Goal: Information Seeking & Learning: Learn about a topic

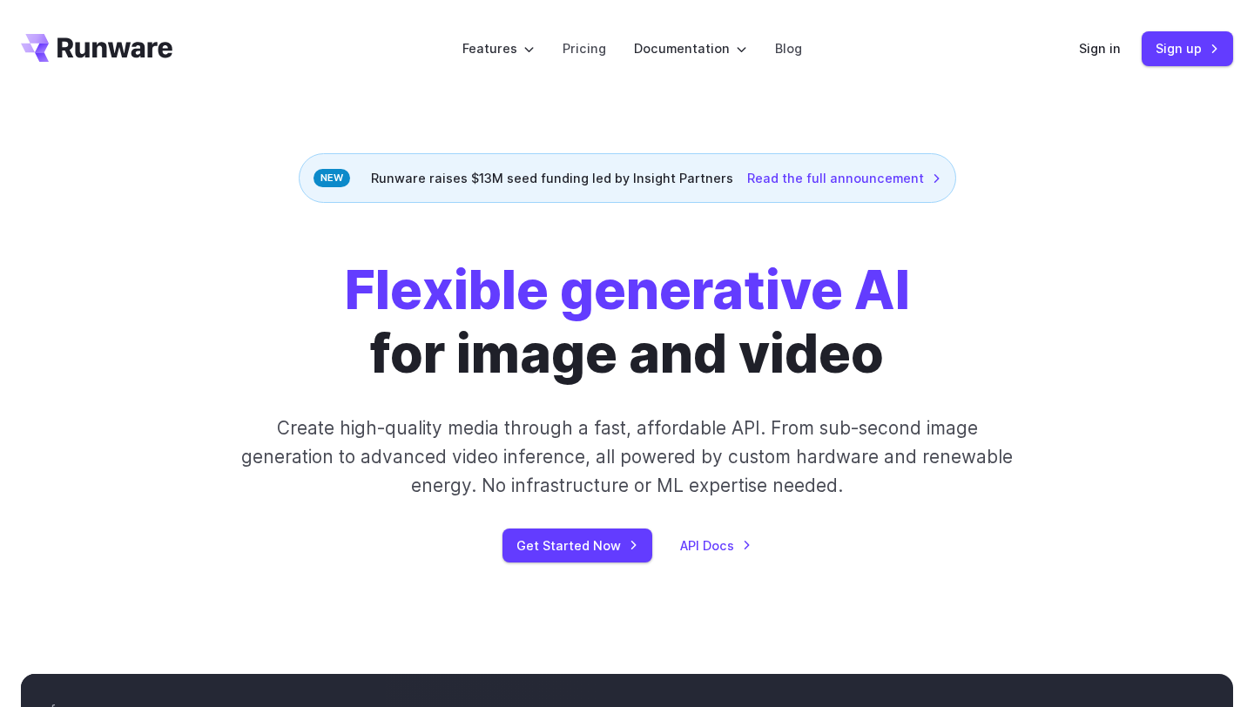
scroll to position [22, 0]
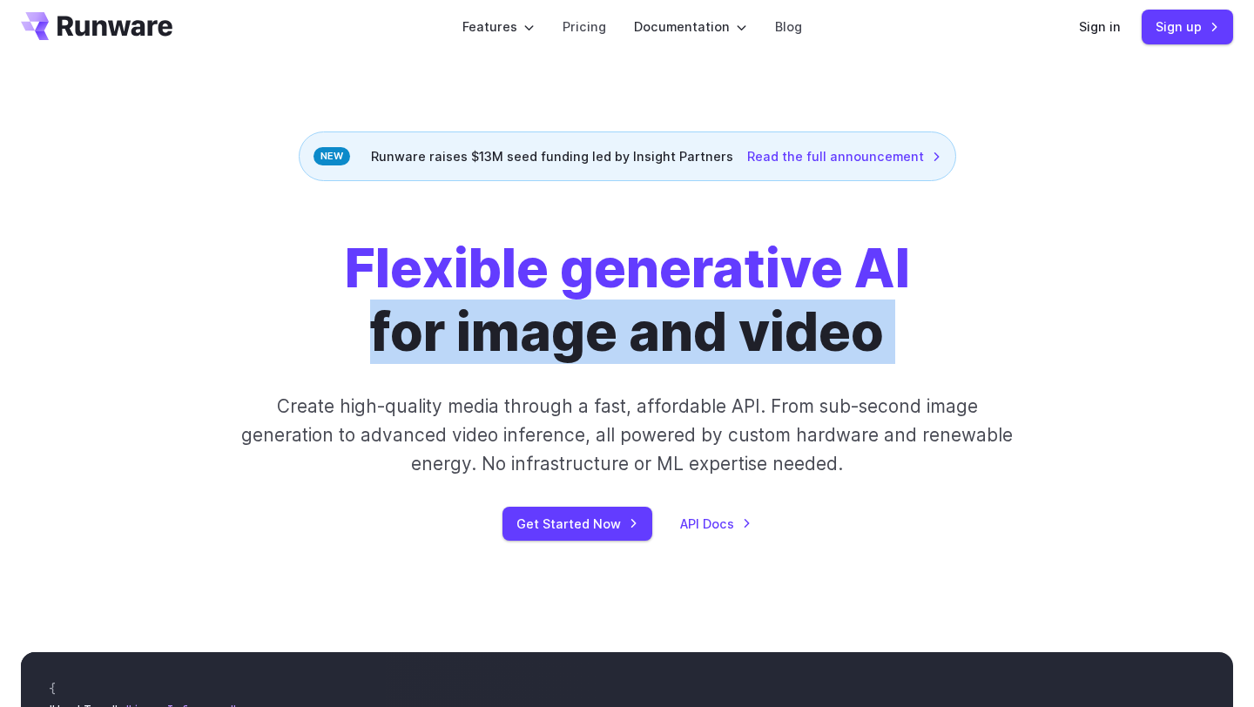
click at [507, 367] on div "Flexible generative AI for image and video Create high-quality media through a …" at bounding box center [627, 389] width 970 height 304
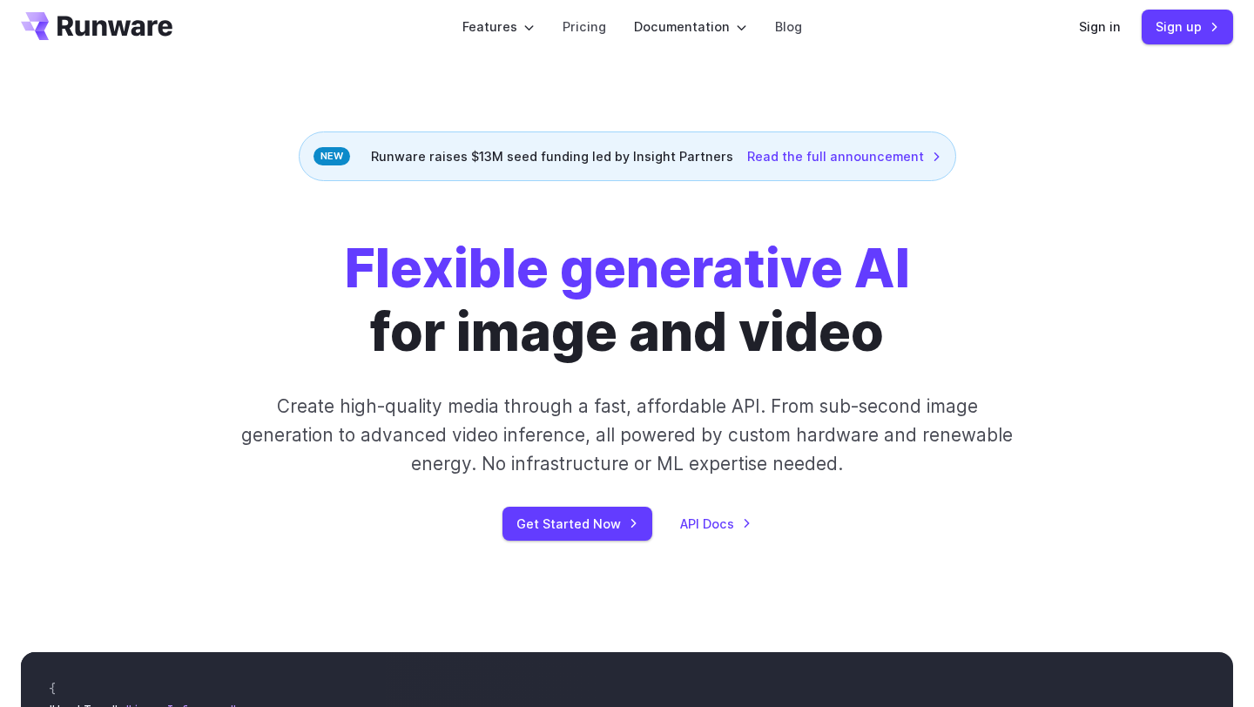
scroll to position [0, 0]
click at [507, 367] on div "Flexible generative AI for image and video Create high-quality media through a …" at bounding box center [627, 389] width 970 height 304
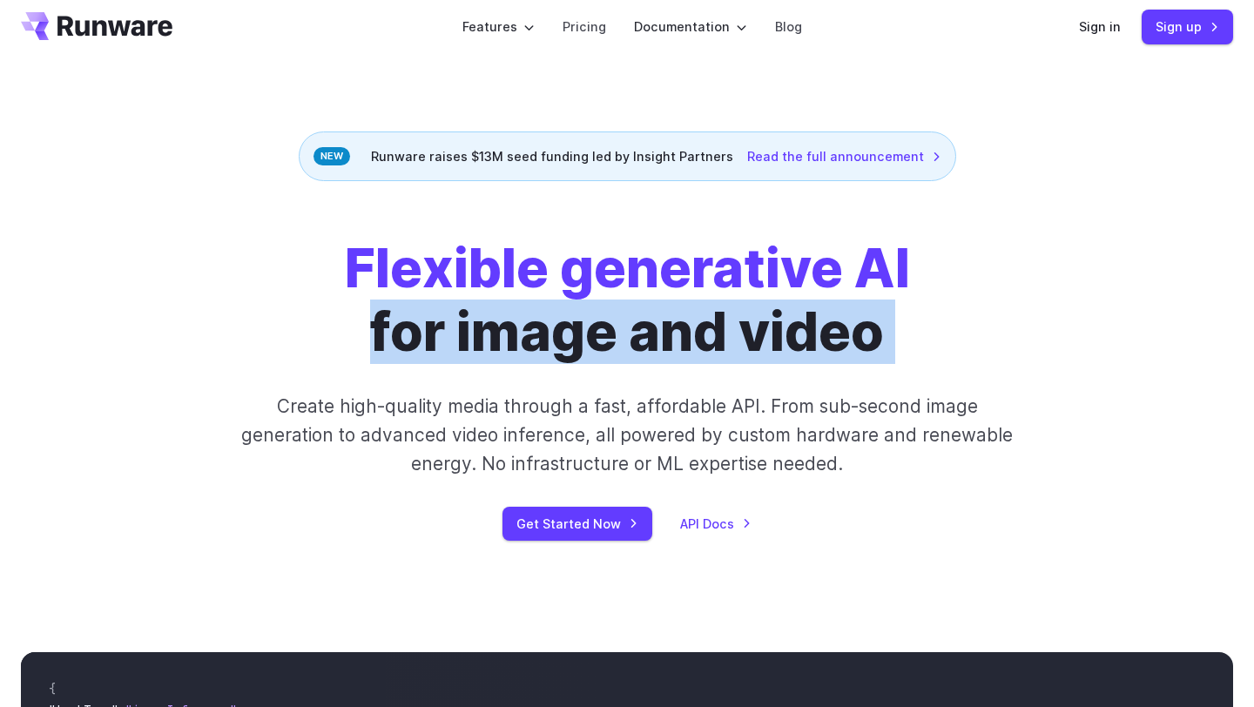
click at [481, 424] on p "Create high-quality media through a fast, affordable API. From sub-second image…" at bounding box center [627, 435] width 776 height 87
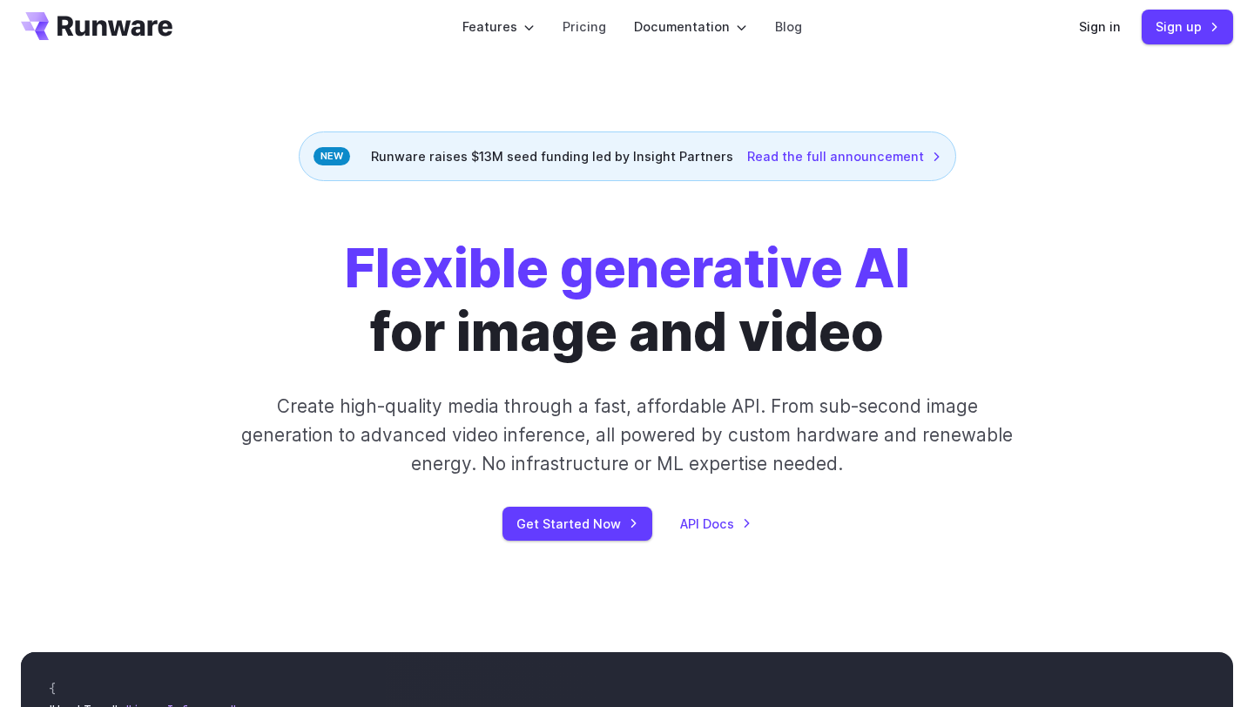
click at [481, 424] on p "Create high-quality media through a fast, affordable API. From sub-second image…" at bounding box center [627, 435] width 776 height 87
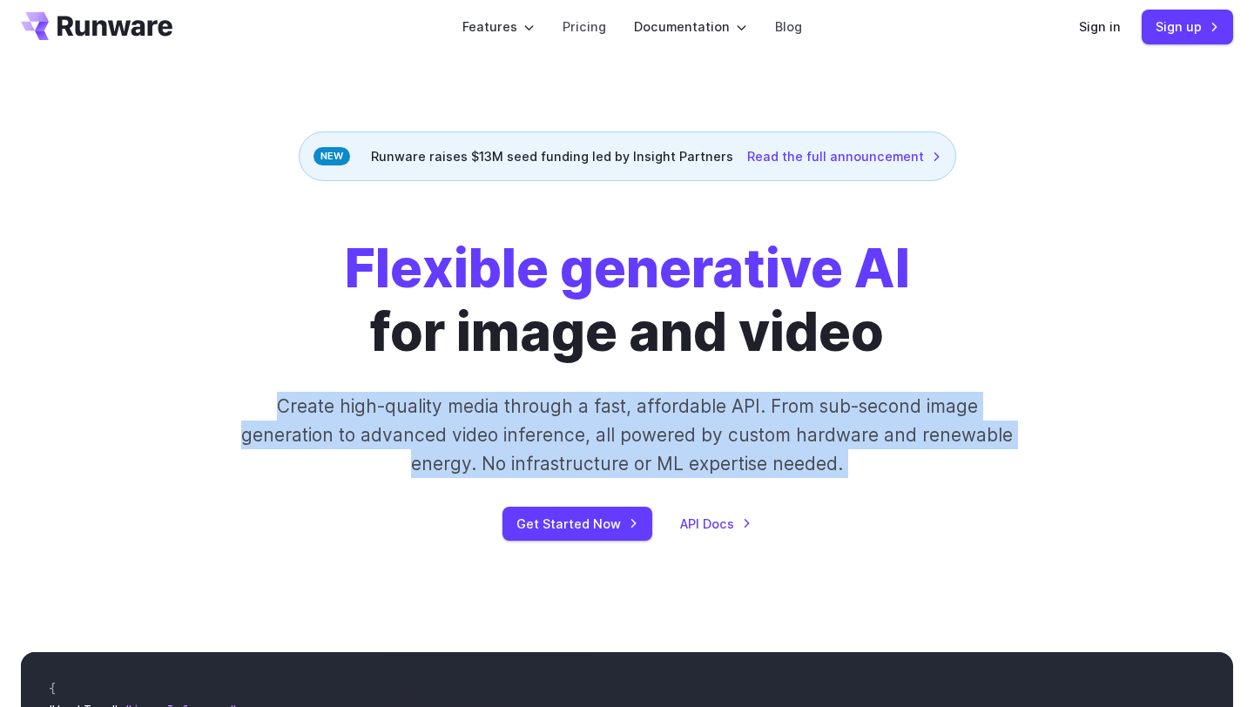
click at [488, 457] on p "Create high-quality media through a fast, affordable API. From sub-second image…" at bounding box center [627, 435] width 776 height 87
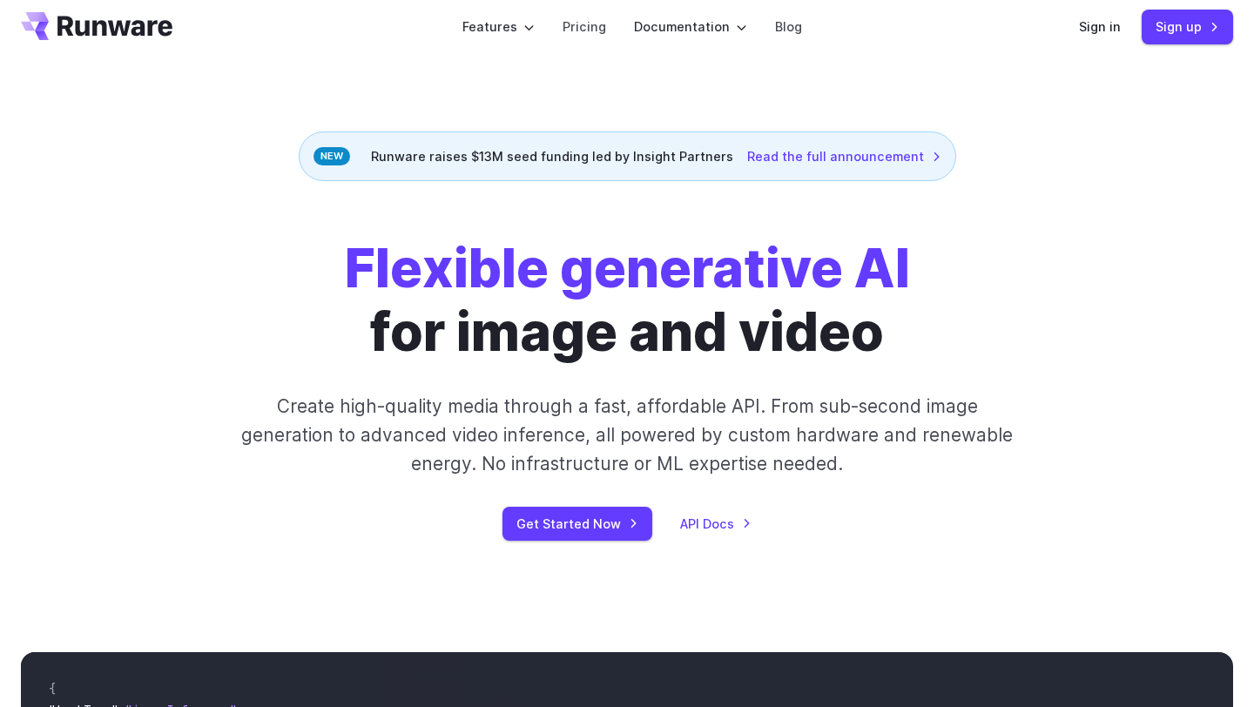
click at [488, 457] on p "Create high-quality media through a fast, affordable API. From sub-second image…" at bounding box center [627, 435] width 776 height 87
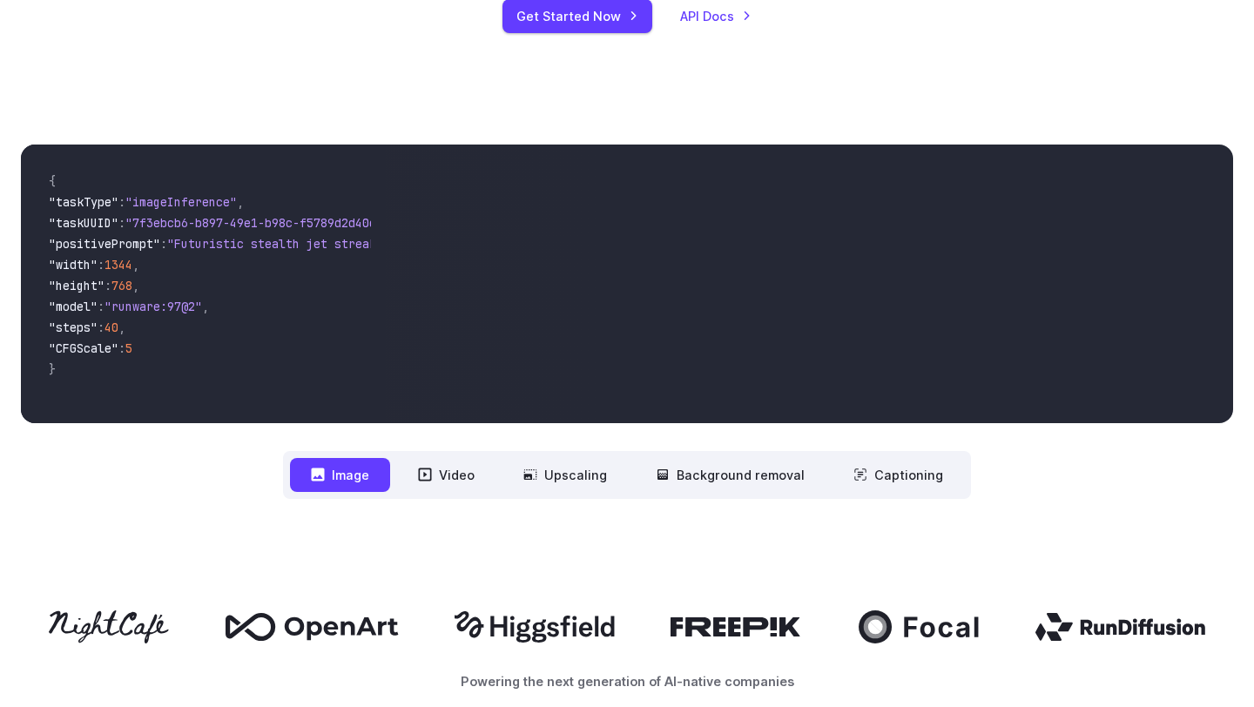
scroll to position [662, 0]
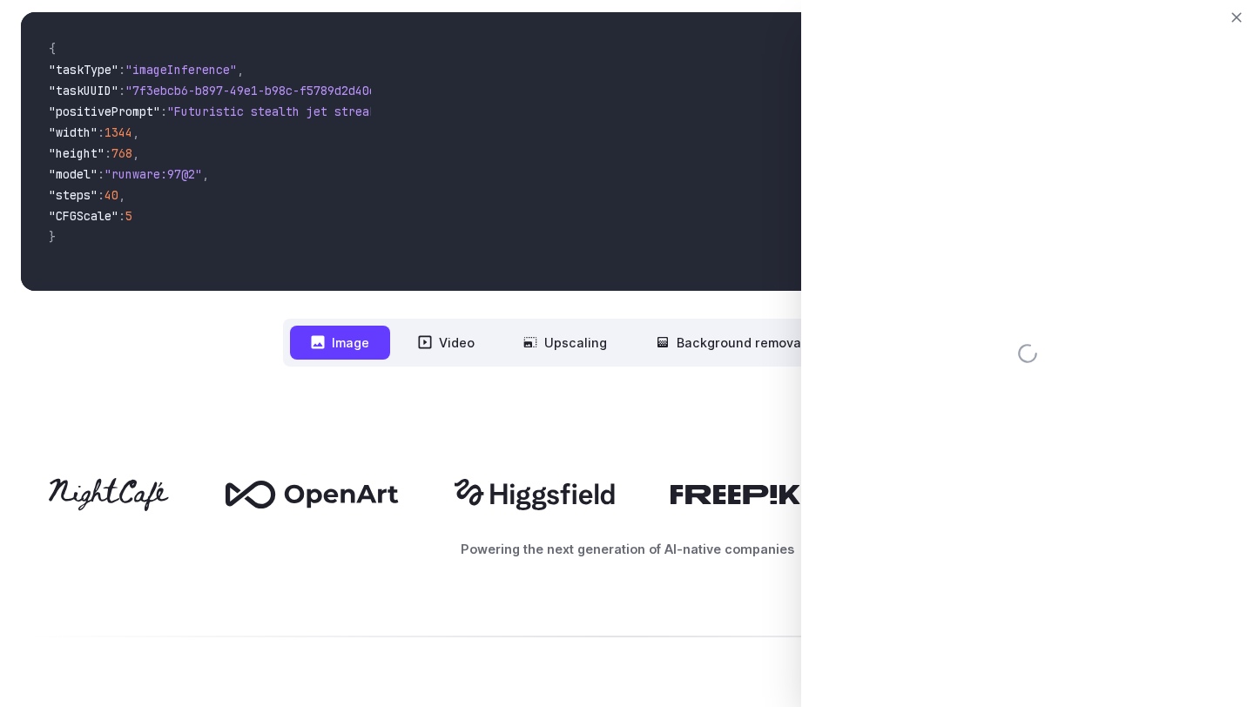
click at [642, 432] on div "Powering the next generation of AI-native companies" at bounding box center [627, 518] width 1254 height 192
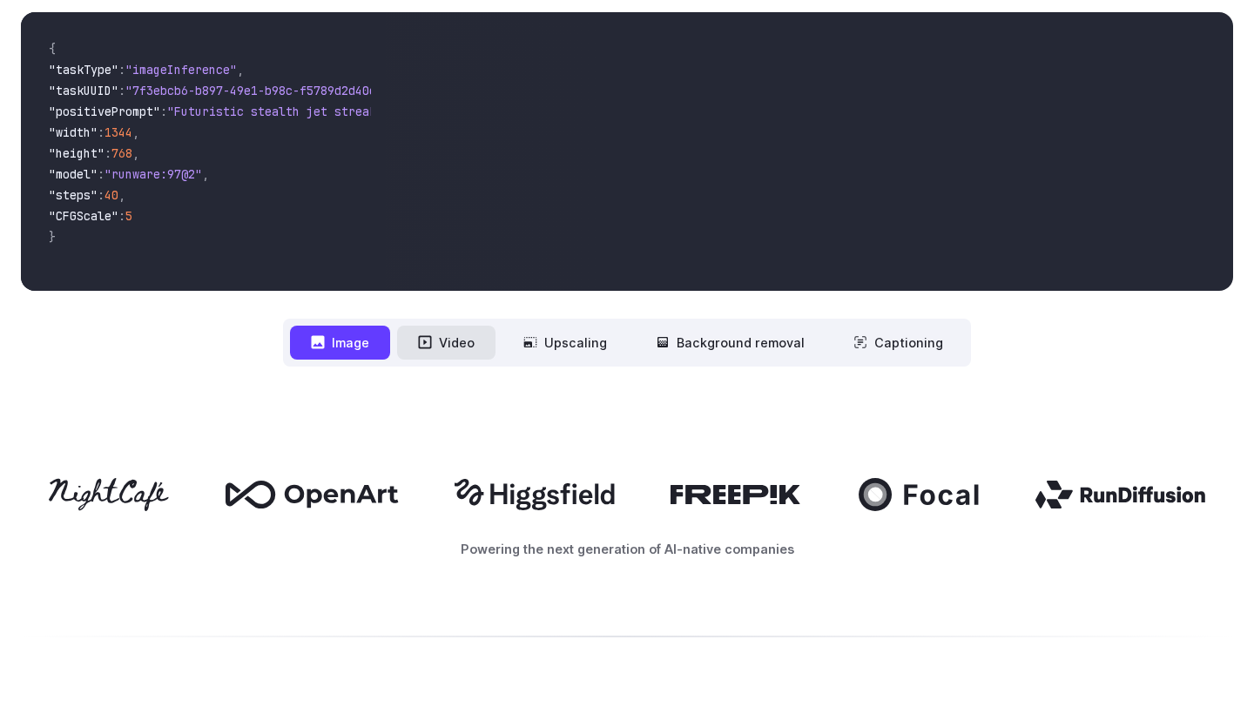
click at [451, 344] on button "Video" at bounding box center [446, 343] width 98 height 34
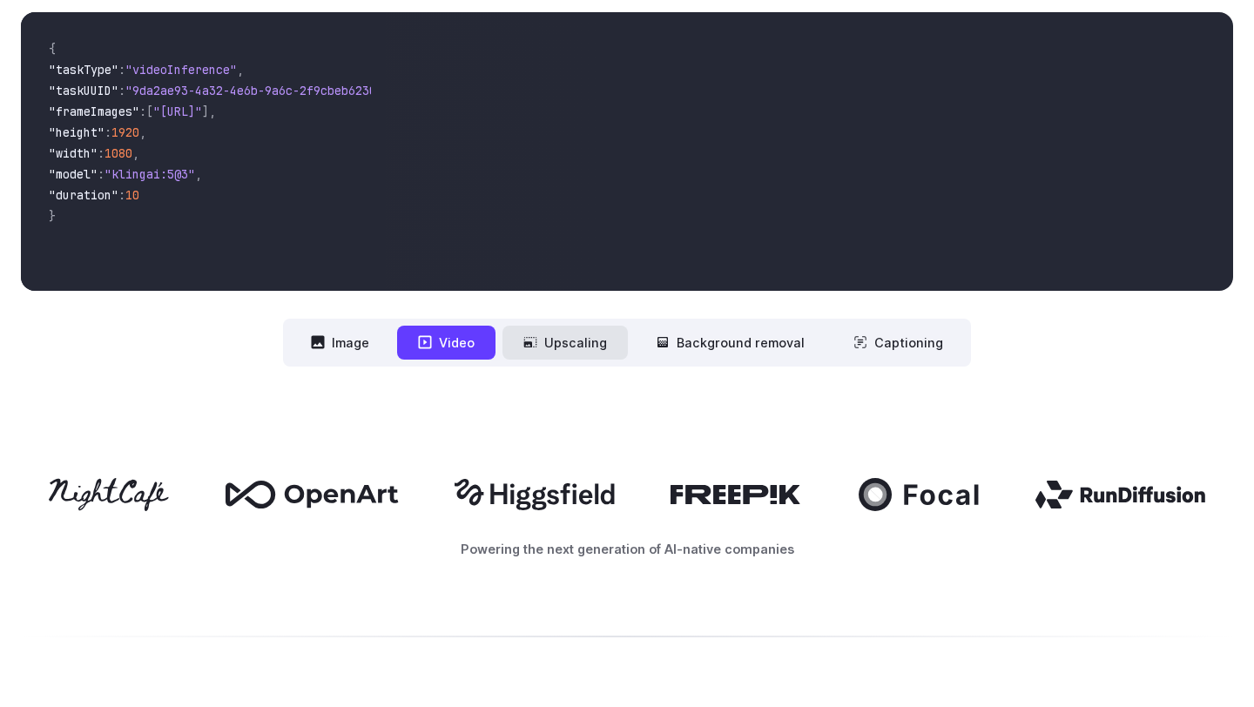
click at [569, 340] on button "Upscaling" at bounding box center [564, 343] width 125 height 34
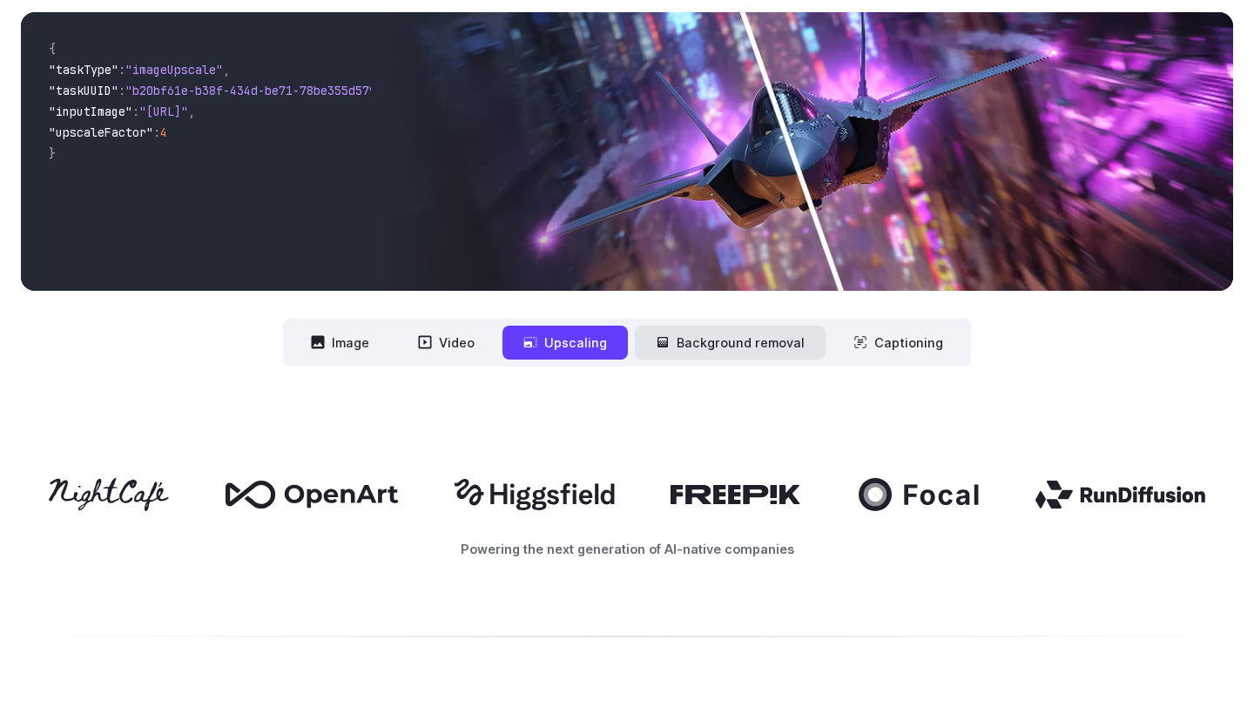
click at [677, 345] on button "Background removal" at bounding box center [730, 343] width 191 height 34
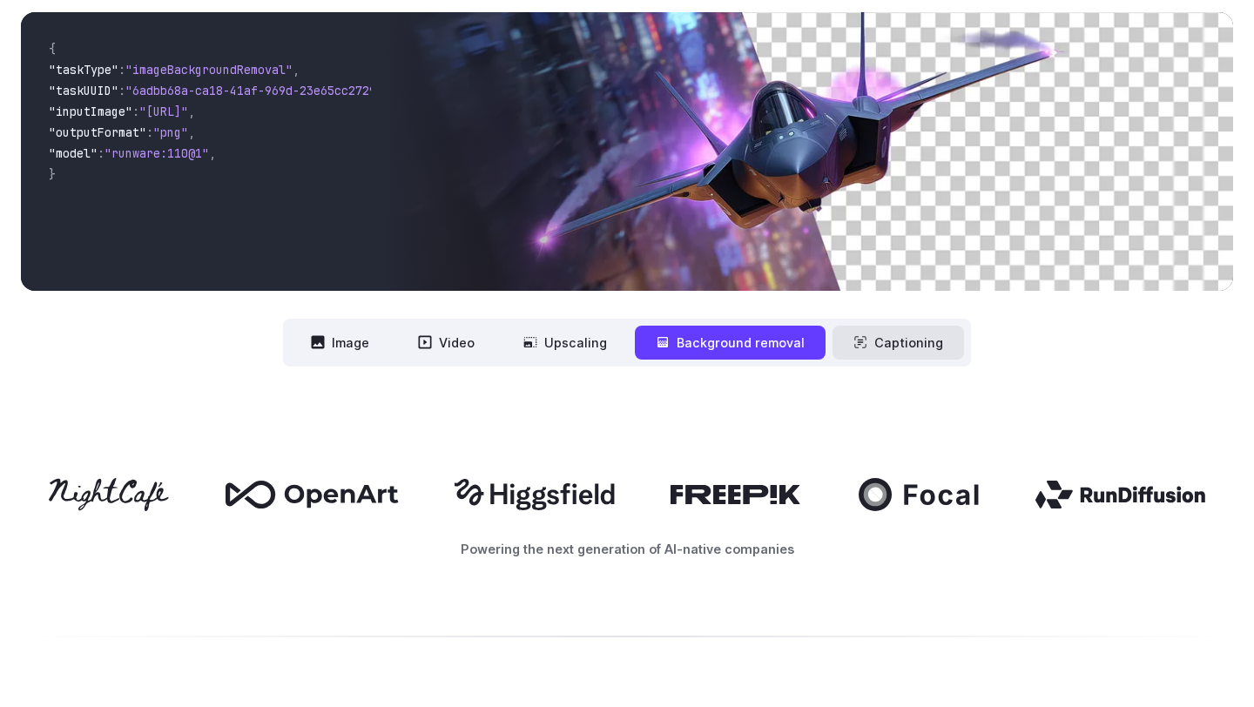
click at [887, 345] on button "Captioning" at bounding box center [897, 343] width 131 height 34
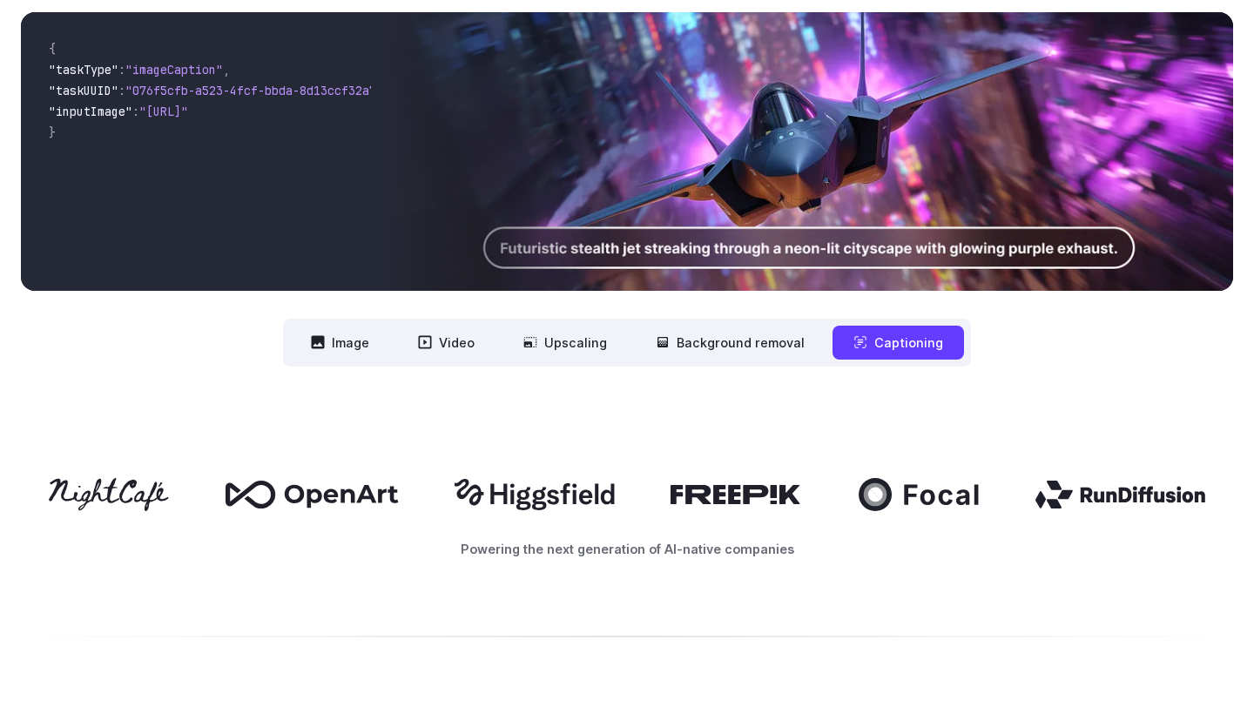
click at [655, 437] on div "Powering the next generation of AI-native companies" at bounding box center [627, 518] width 1254 height 192
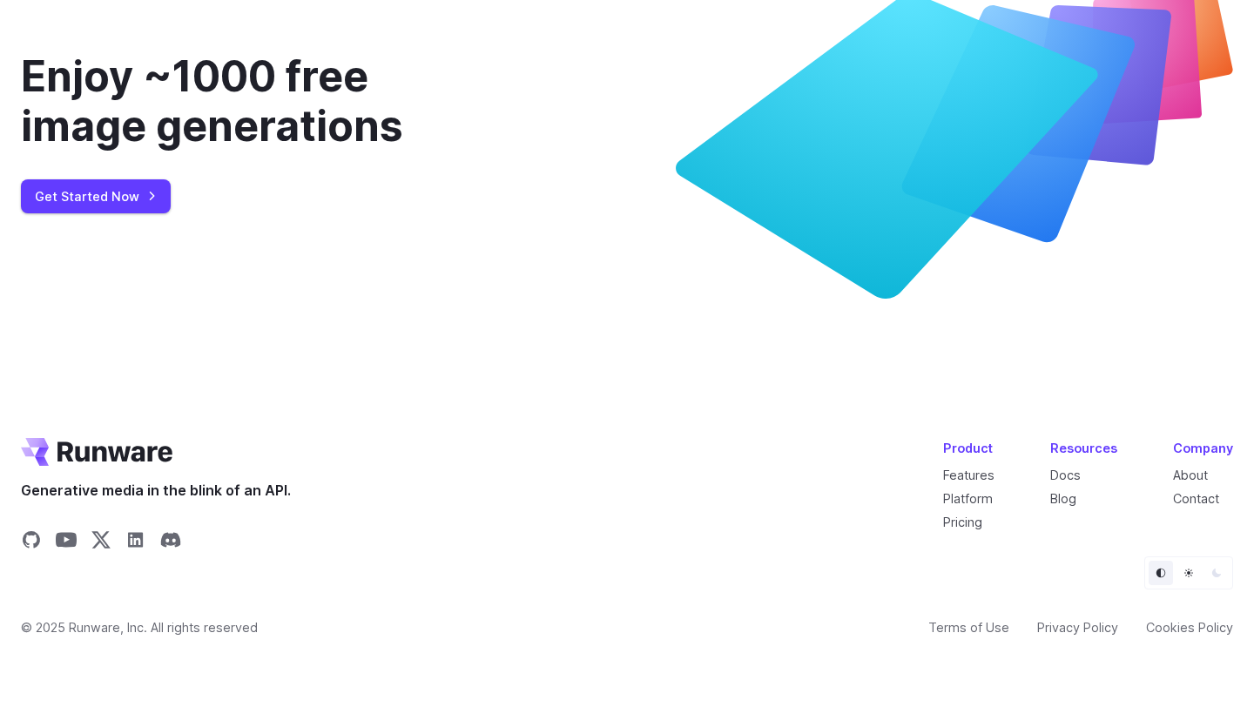
scroll to position [6615, 0]
click at [169, 548] on icon "Share on Discord" at bounding box center [171, 540] width 20 height 15
click at [138, 534] on icon "Share on LinkedIn" at bounding box center [135, 540] width 15 height 15
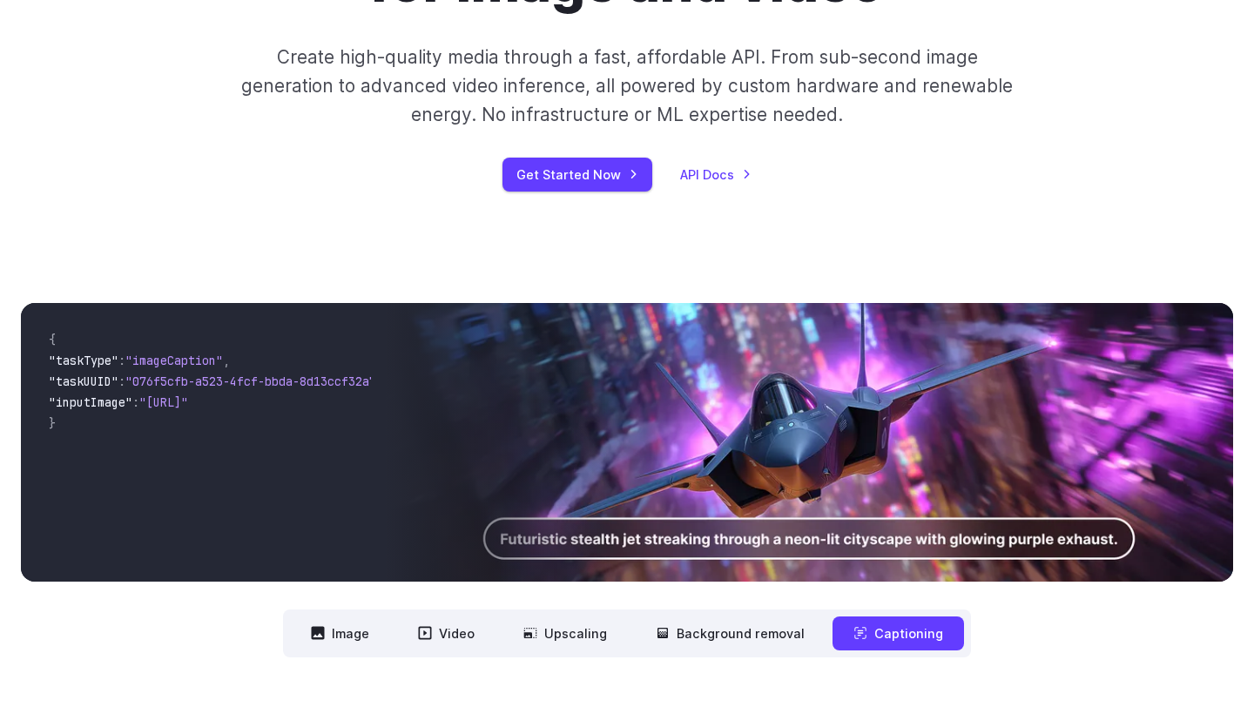
scroll to position [0, 0]
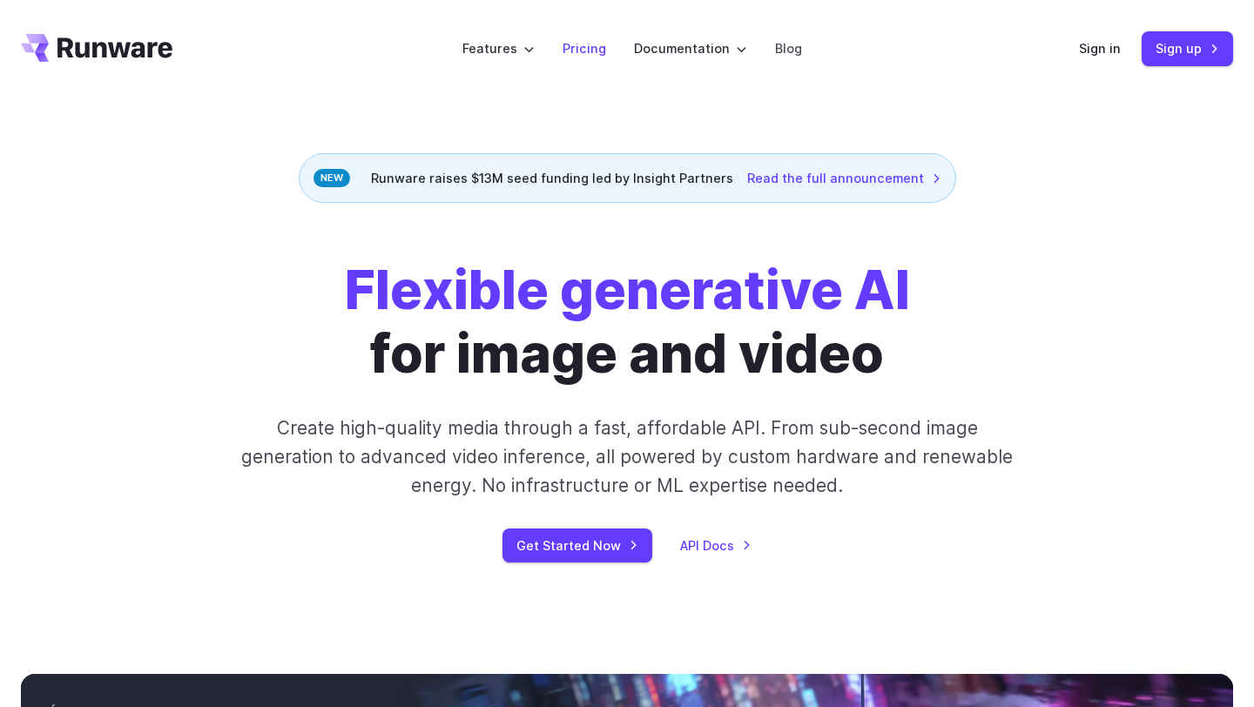
click at [615, 70] on li "Pricing" at bounding box center [584, 48] width 71 height 48
click at [591, 52] on link "Pricing" at bounding box center [585, 48] width 44 height 20
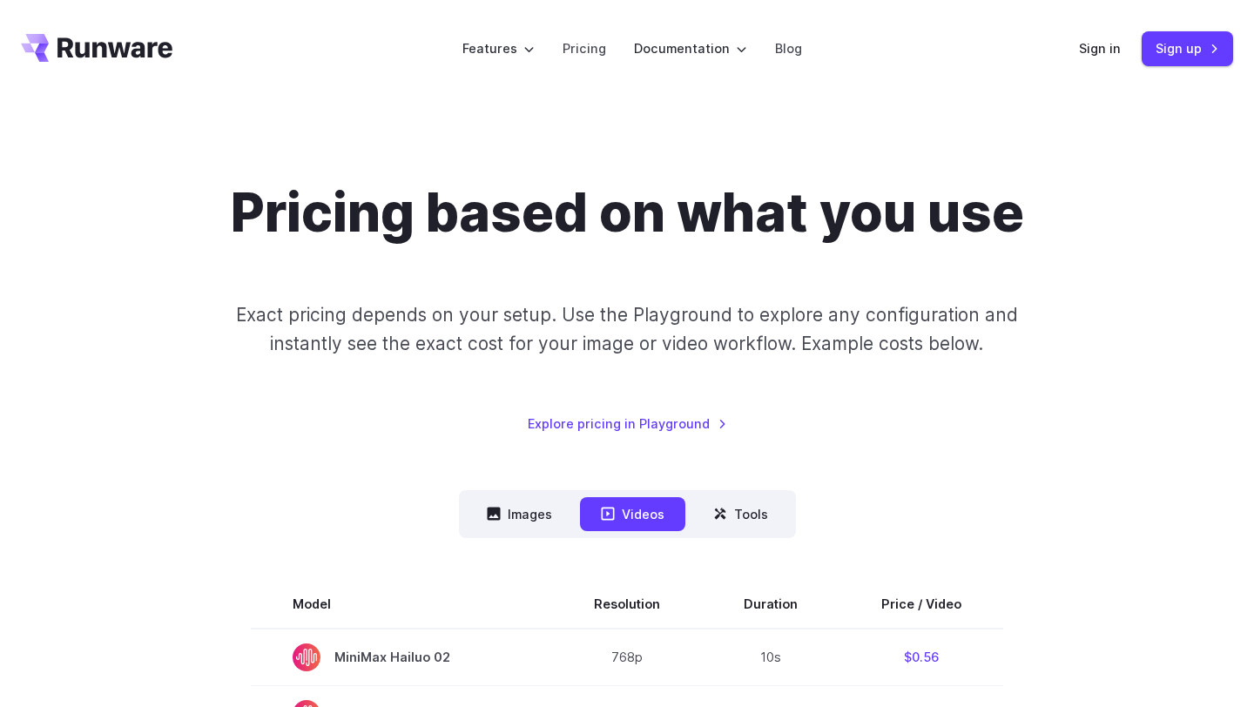
click at [442, 325] on p "Exact pricing depends on your setup. Use the Playground to explore any configur…" at bounding box center [627, 329] width 848 height 58
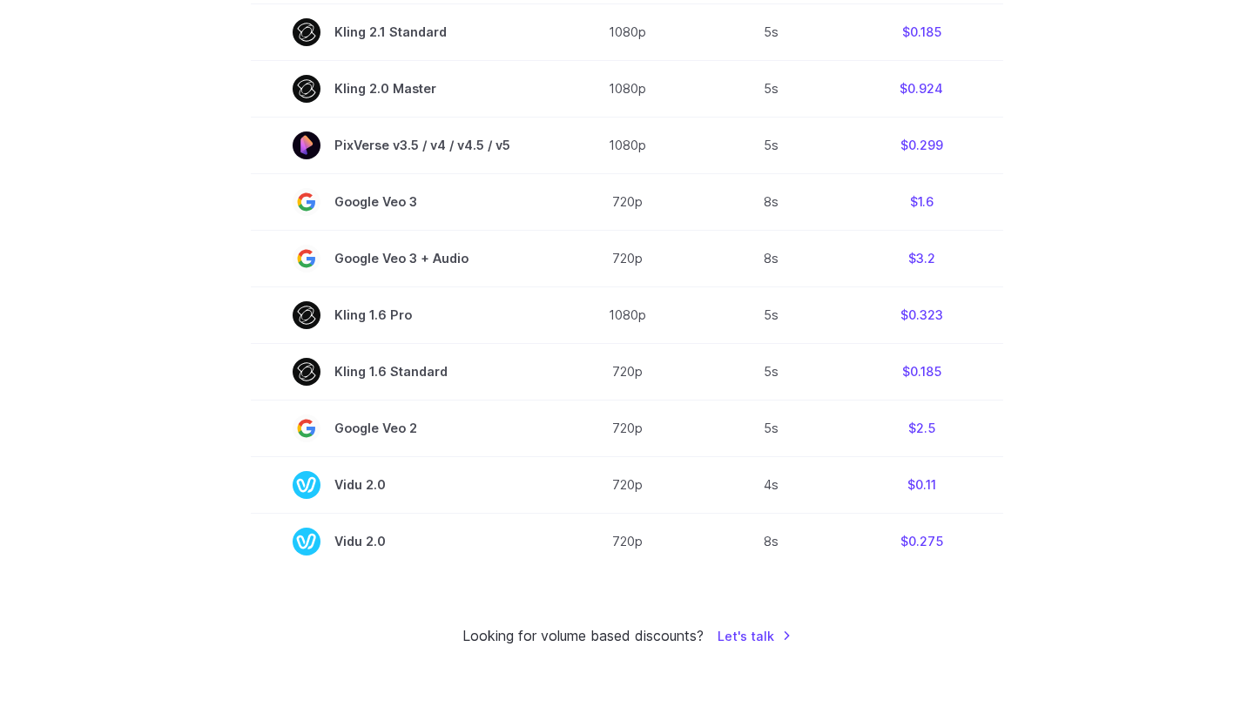
scroll to position [1318, 0]
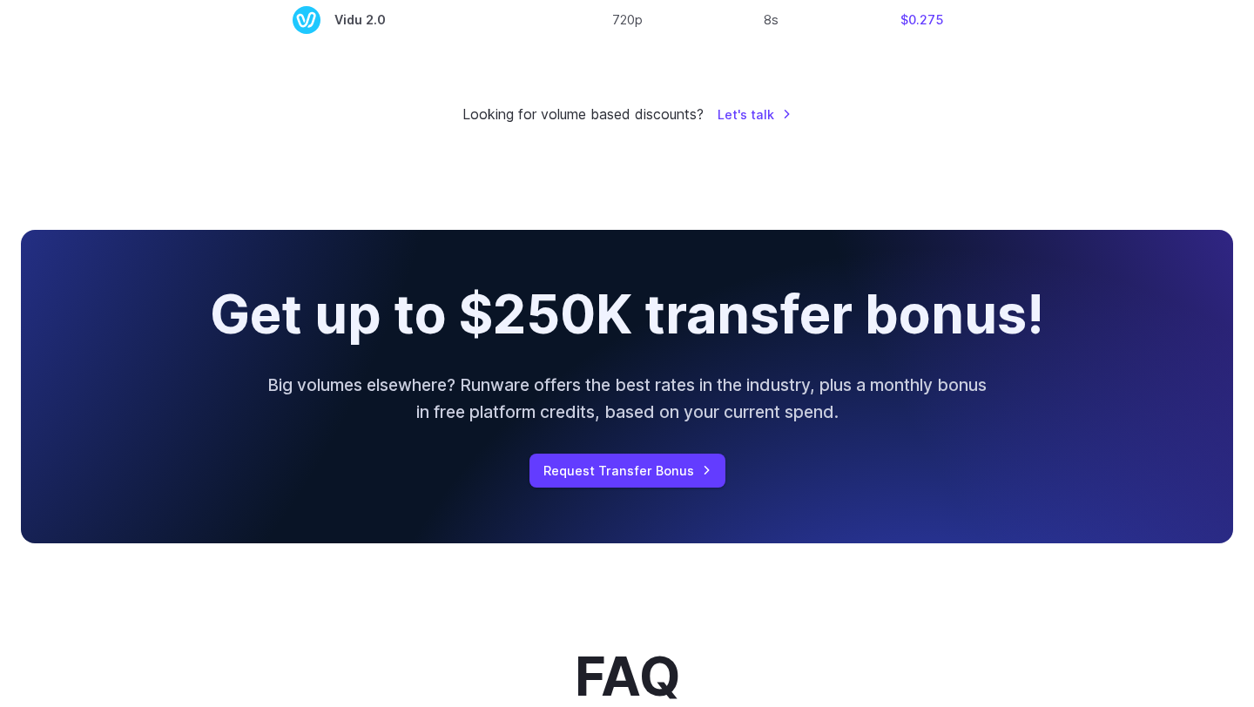
scroll to position [1918, 0]
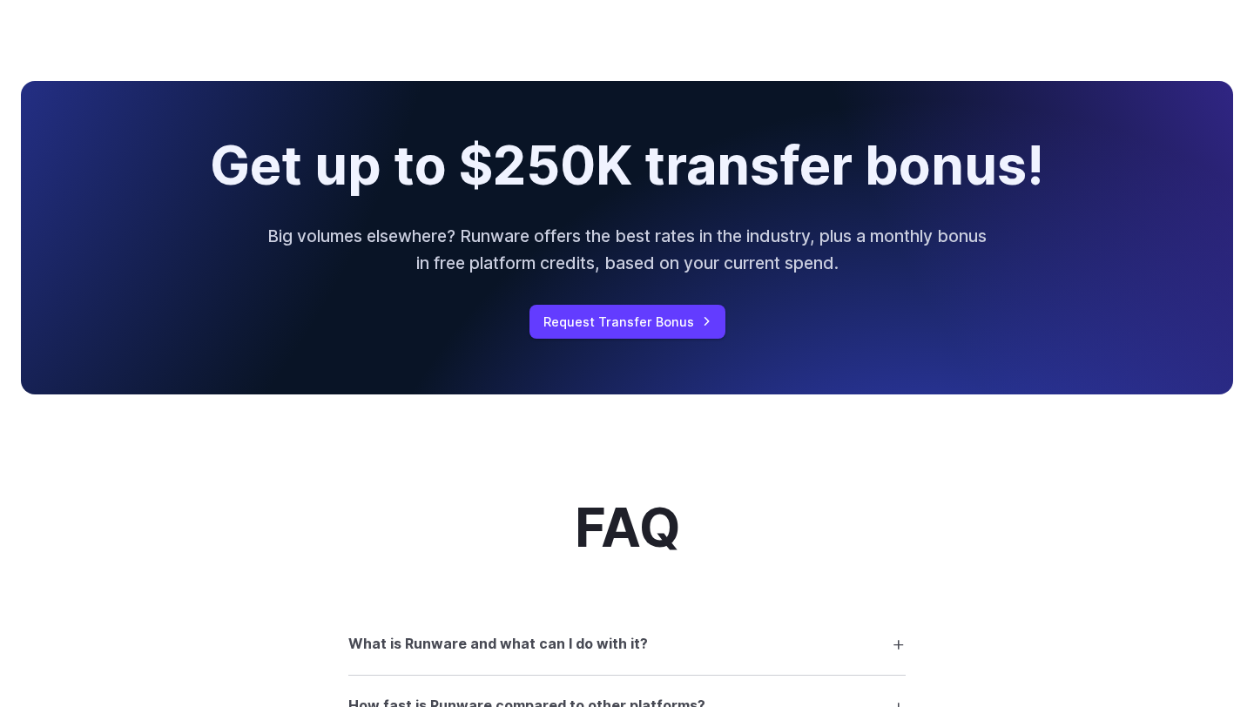
click at [419, 248] on p "Big volumes elsewhere? Runware offers the best rates in the industry, plus a mo…" at bounding box center [627, 249] width 724 height 53
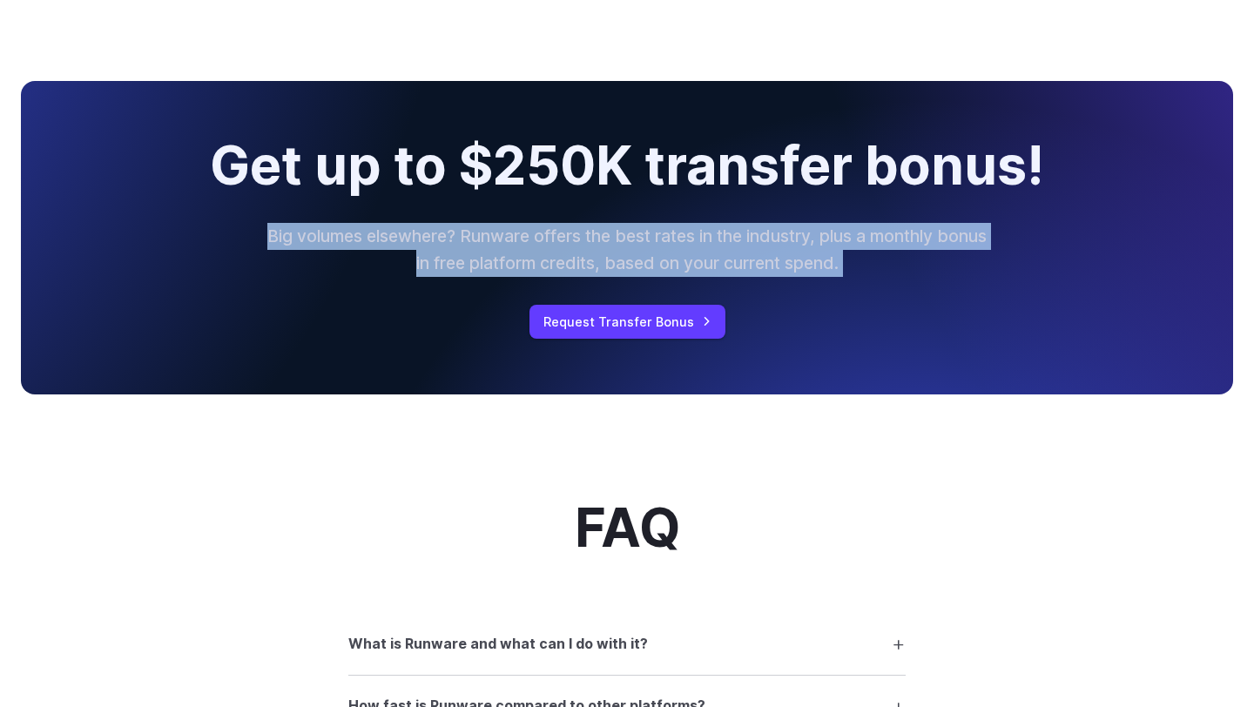
click at [419, 248] on p "Big volumes elsewhere? Runware offers the best rates in the industry, plus a mo…" at bounding box center [627, 249] width 724 height 53
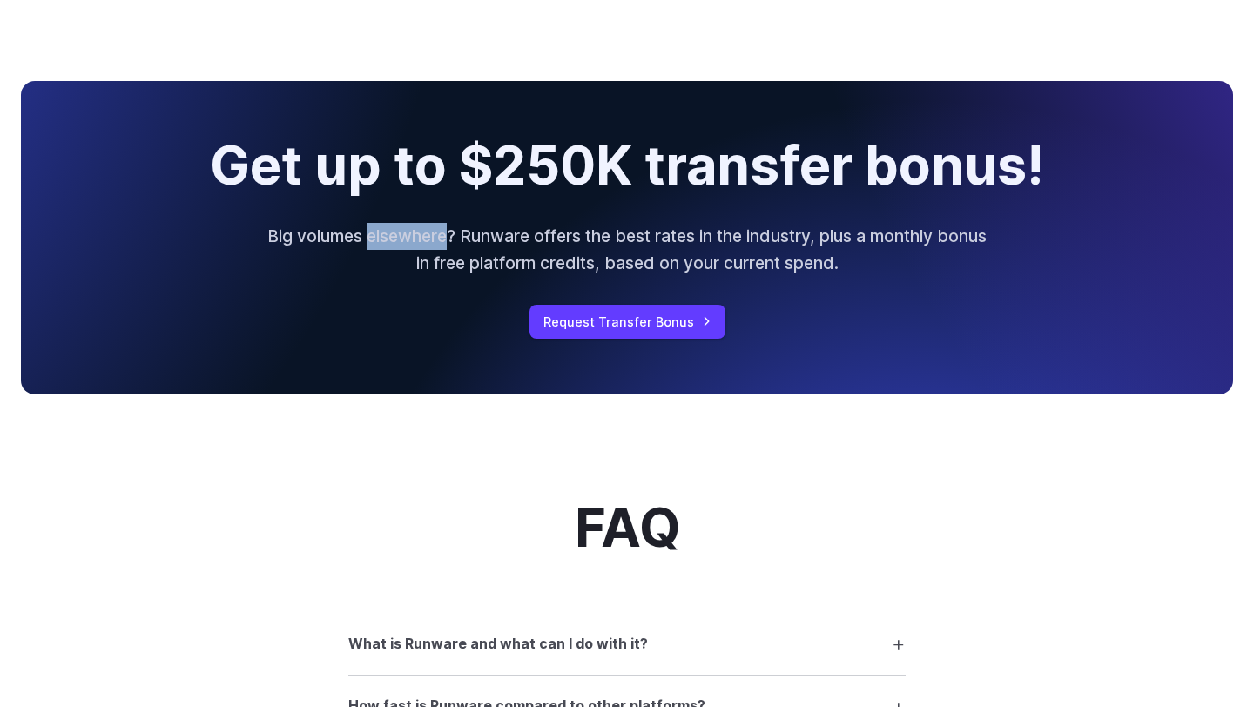
click at [419, 248] on p "Big volumes elsewhere? Runware offers the best rates in the industry, plus a mo…" at bounding box center [627, 249] width 724 height 53
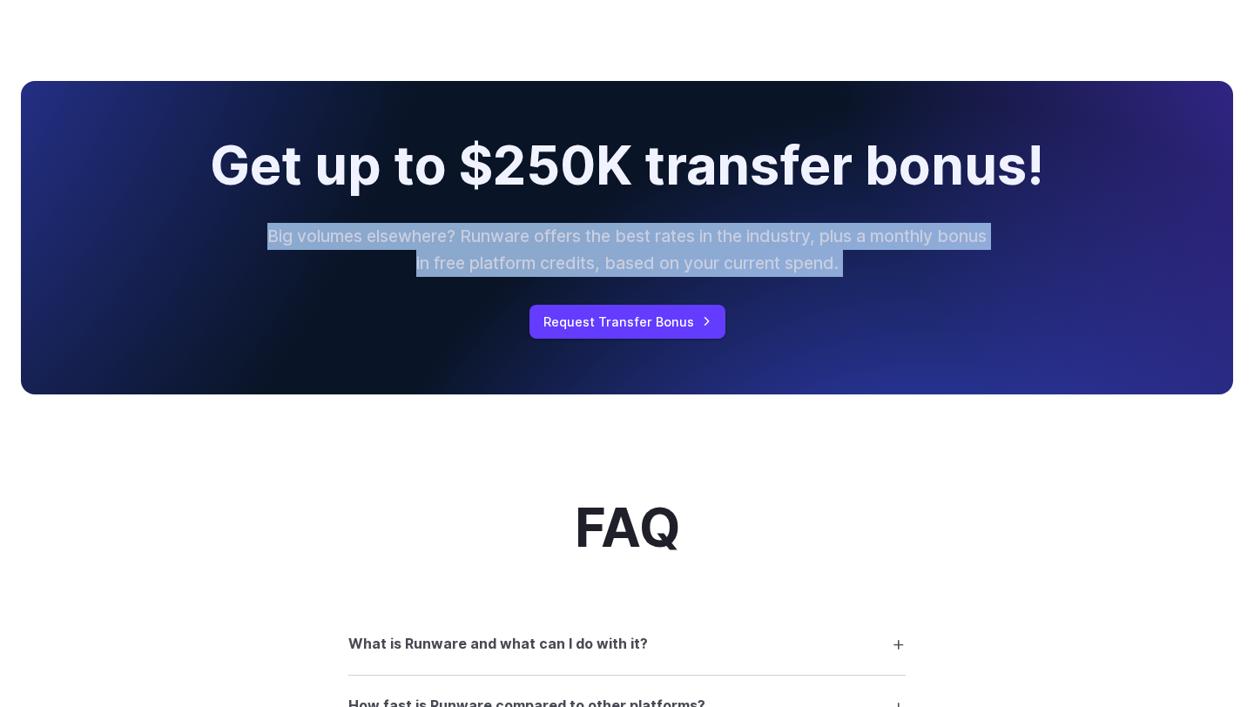
click at [420, 273] on p "Big volumes elsewhere? Runware offers the best rates in the industry, plus a mo…" at bounding box center [627, 249] width 724 height 53
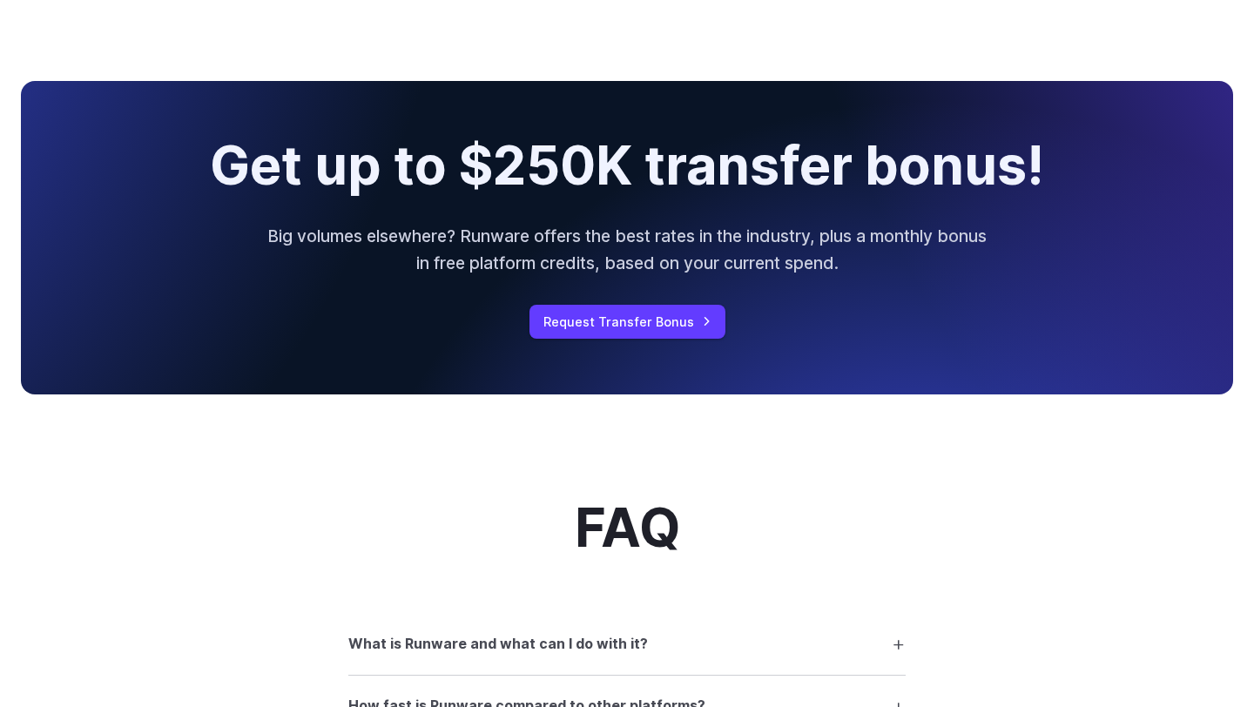
click at [420, 273] on p "Big volumes elsewhere? Runware offers the best rates in the industry, plus a mo…" at bounding box center [627, 249] width 724 height 53
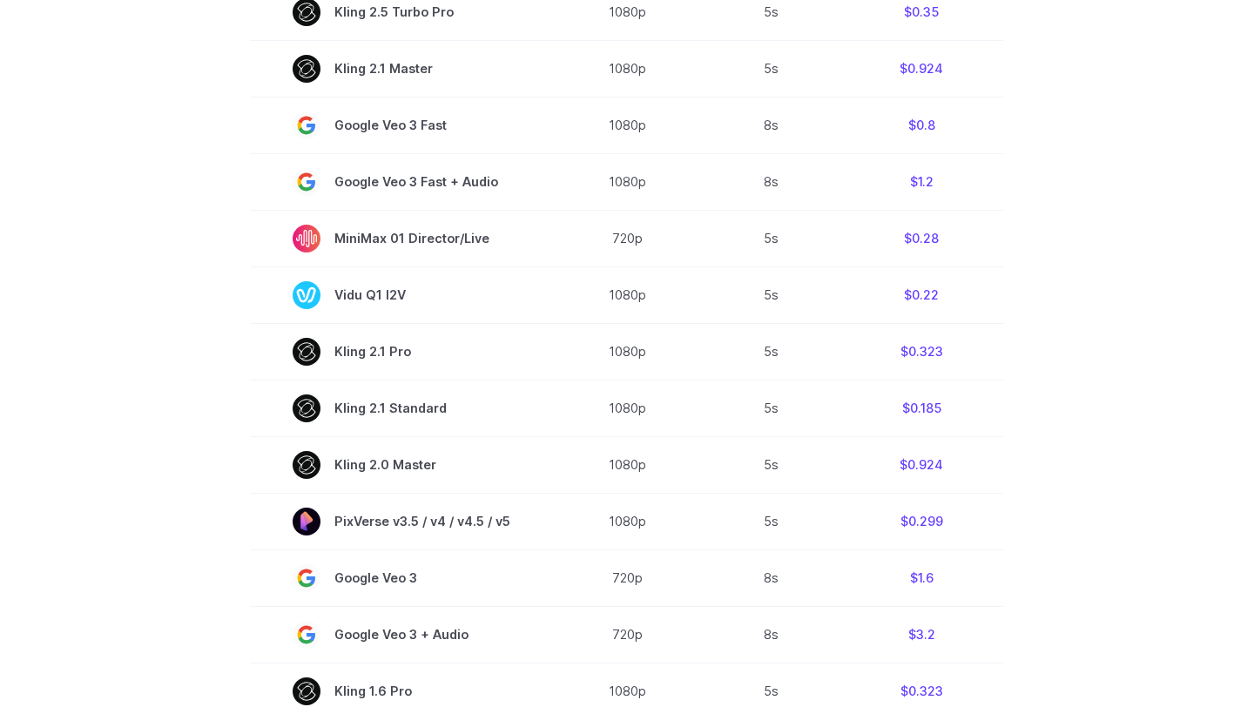
scroll to position [870, 0]
click at [137, 501] on section "Model Resolution Duration Price / Video MiniMax Hailuo 02 768p 10s $0.56 MiniMa…" at bounding box center [627, 328] width 1212 height 1237
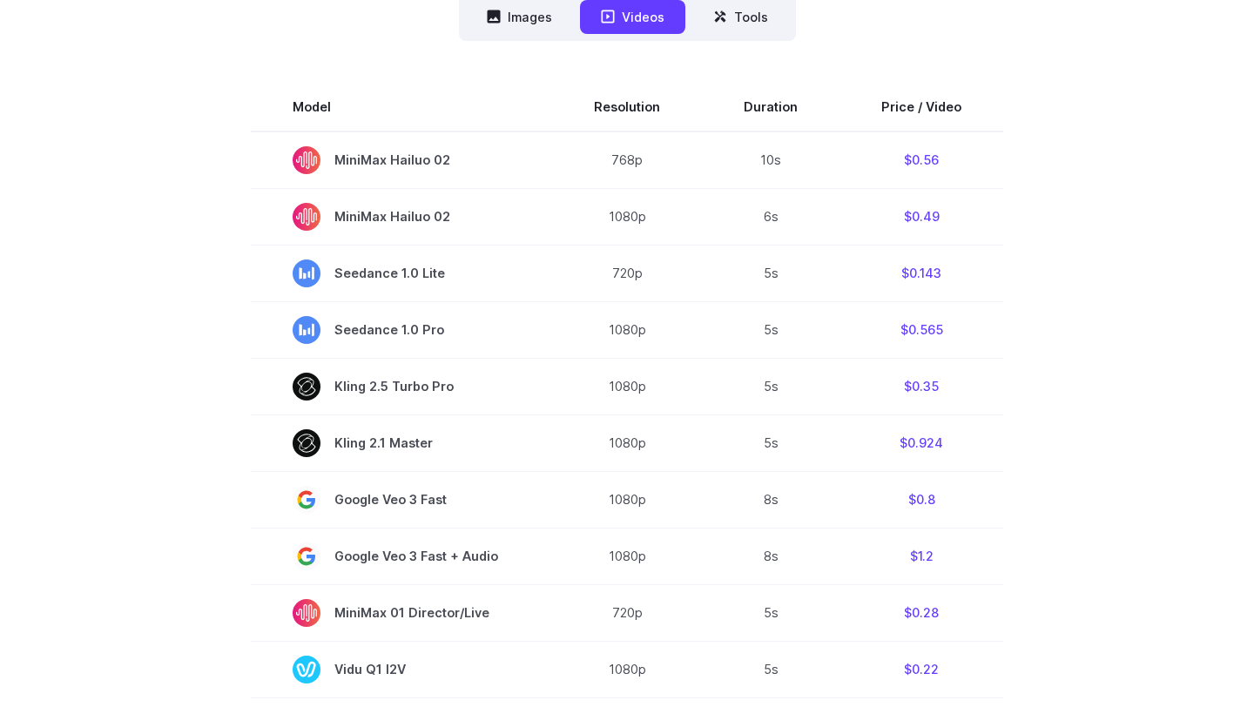
scroll to position [462, 0]
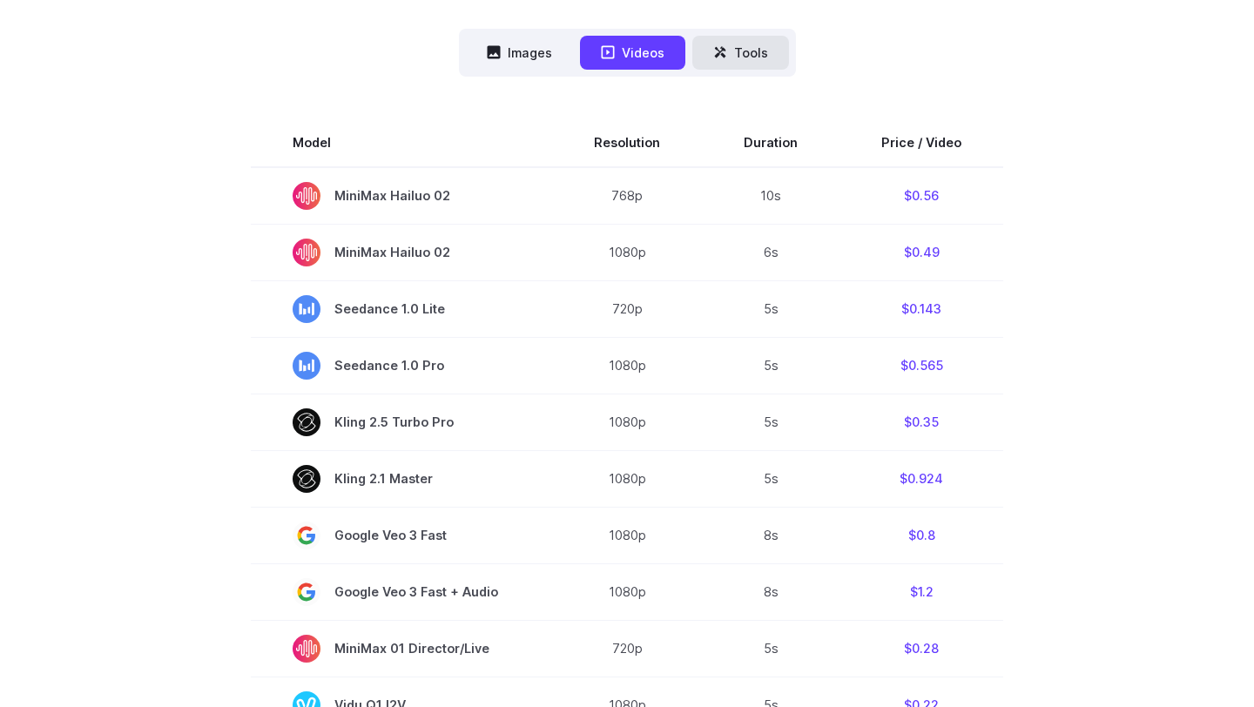
click at [756, 59] on button "Tools" at bounding box center [740, 53] width 97 height 34
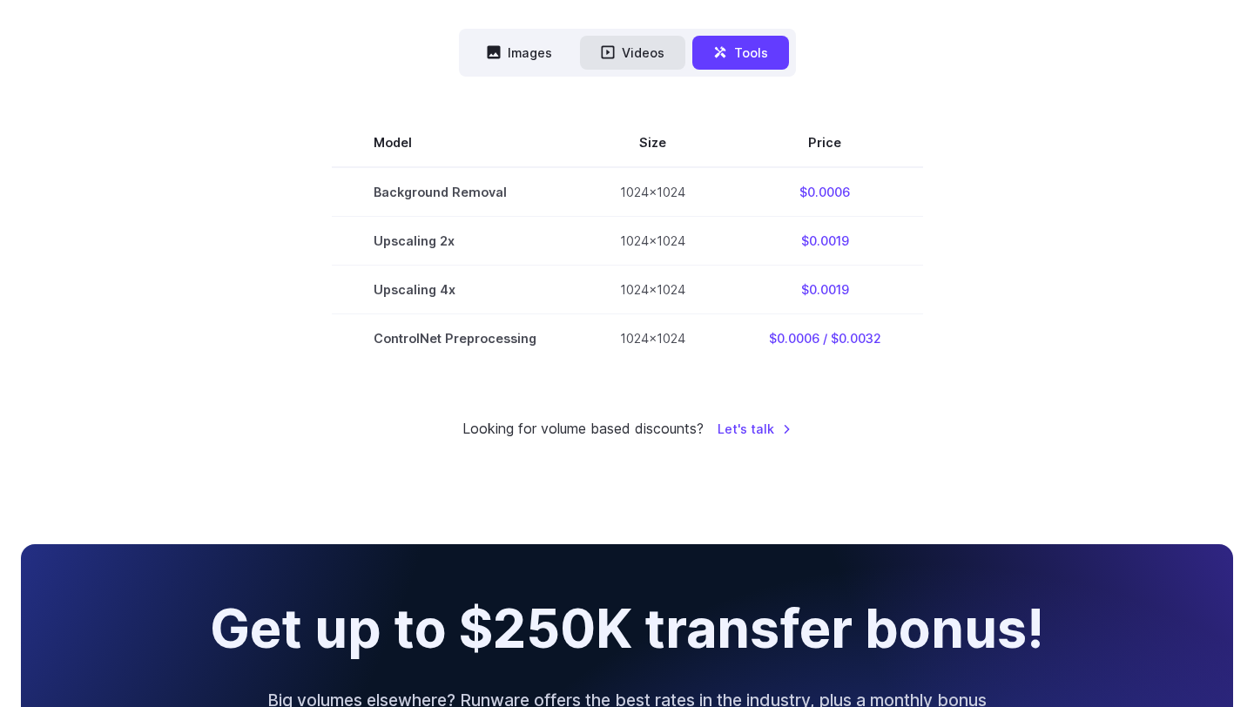
click at [677, 51] on button "Videos" at bounding box center [632, 53] width 105 height 34
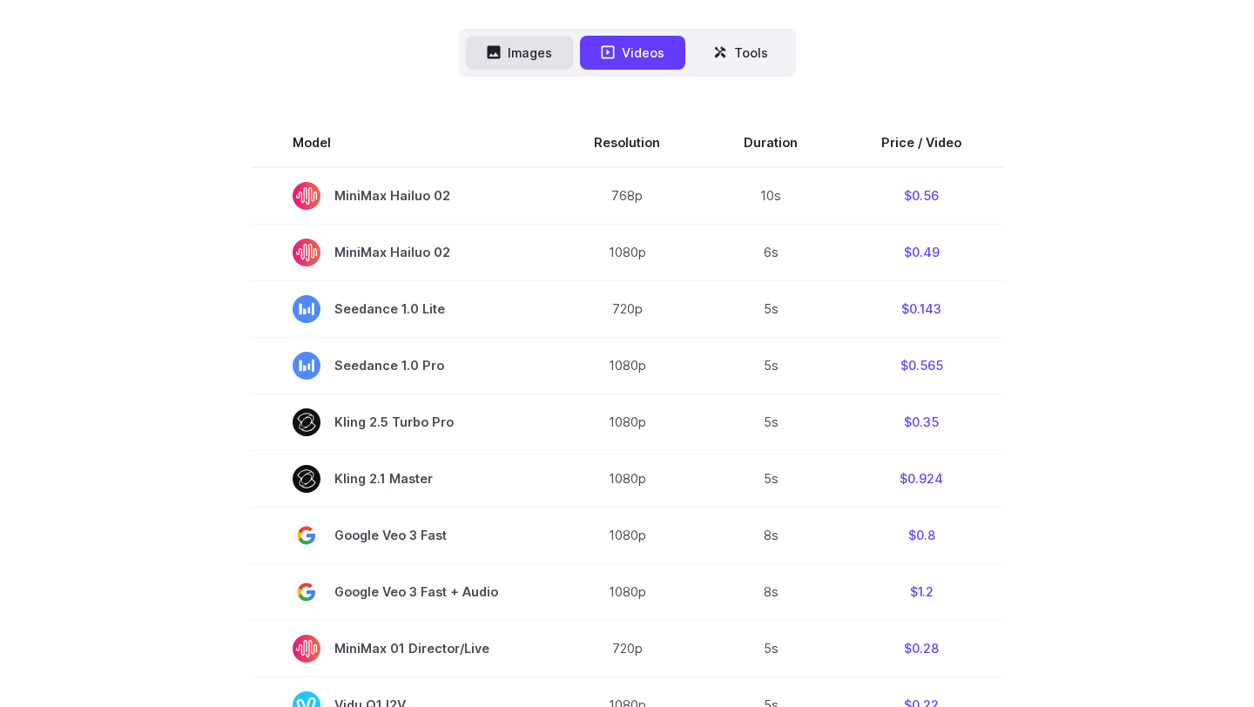
click at [536, 57] on button "Images" at bounding box center [519, 53] width 107 height 34
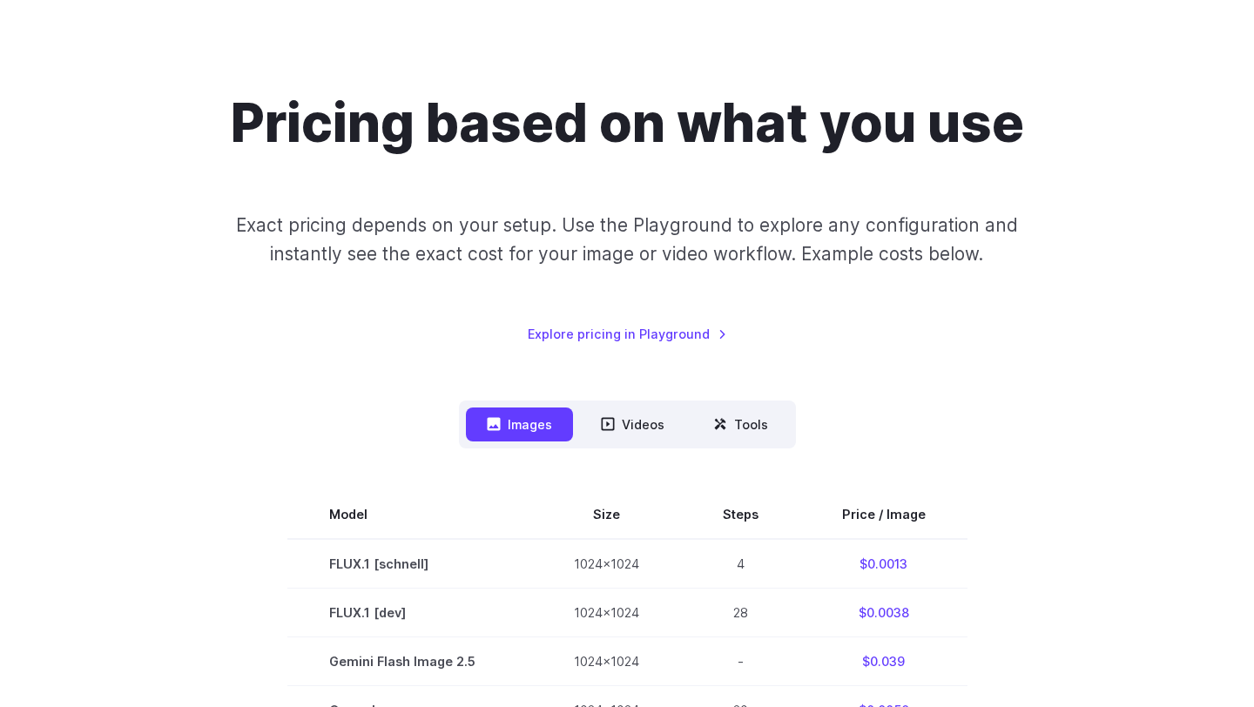
scroll to position [0, 0]
